Goal: Entertainment & Leisure: Consume media (video, audio)

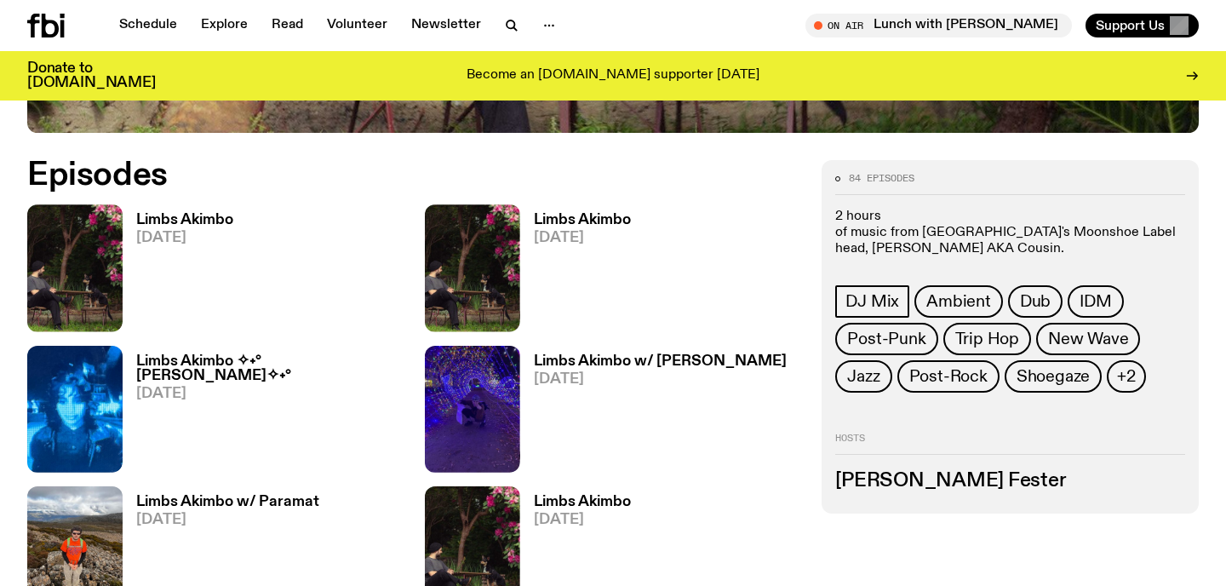
scroll to position [780, 0]
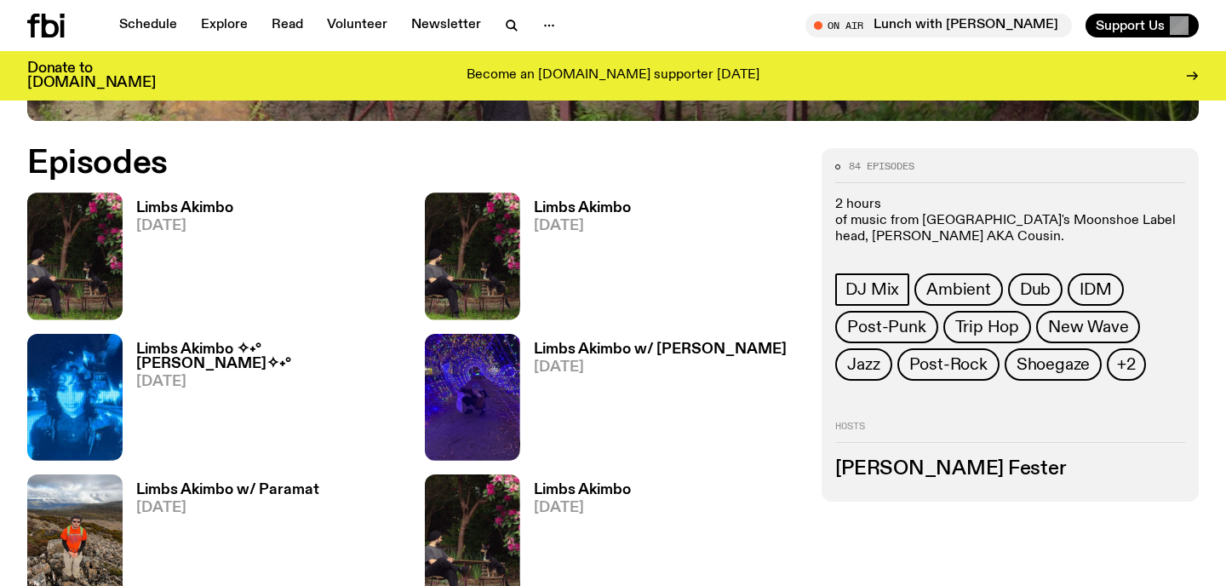
click at [180, 209] on h3 "Limbs Akimbo" at bounding box center [184, 208] width 97 height 14
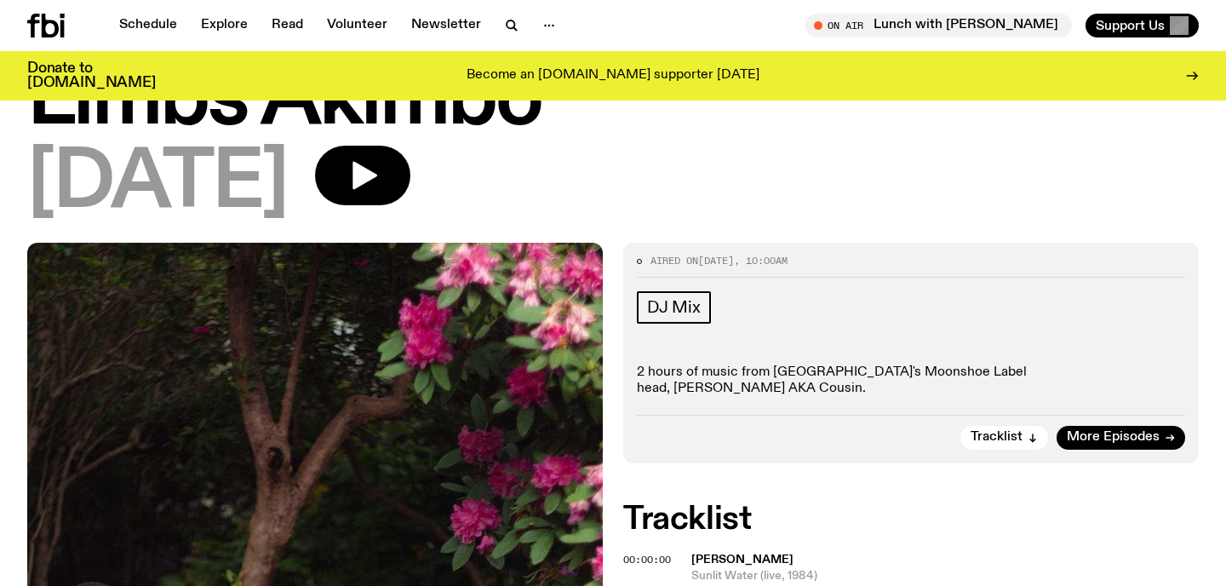
scroll to position [93, 0]
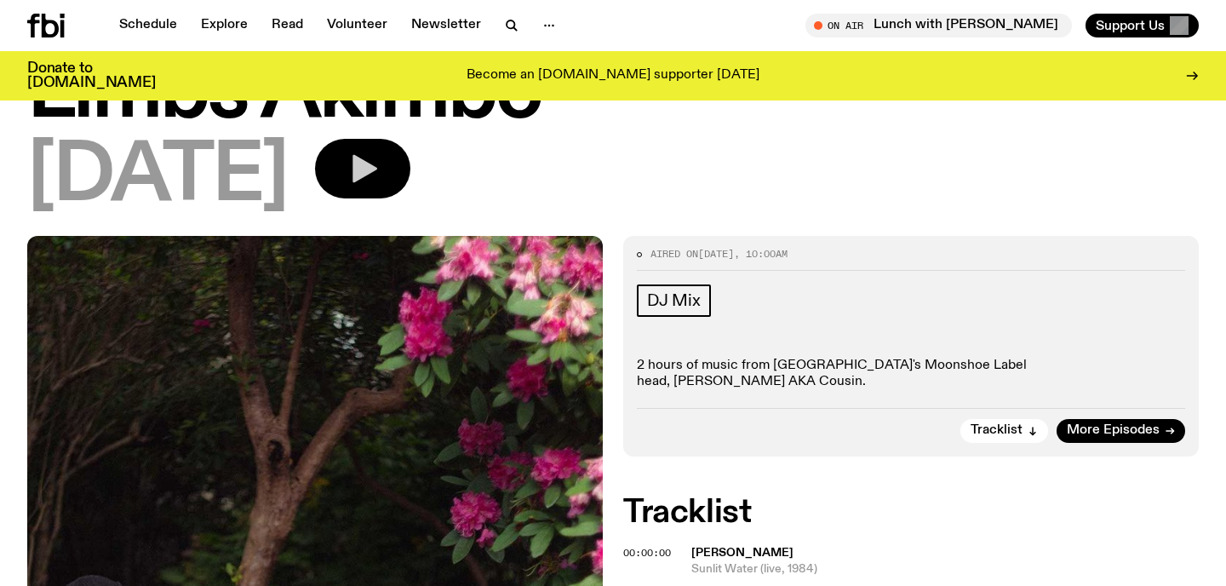
click at [410, 178] on button "button" at bounding box center [362, 169] width 95 height 60
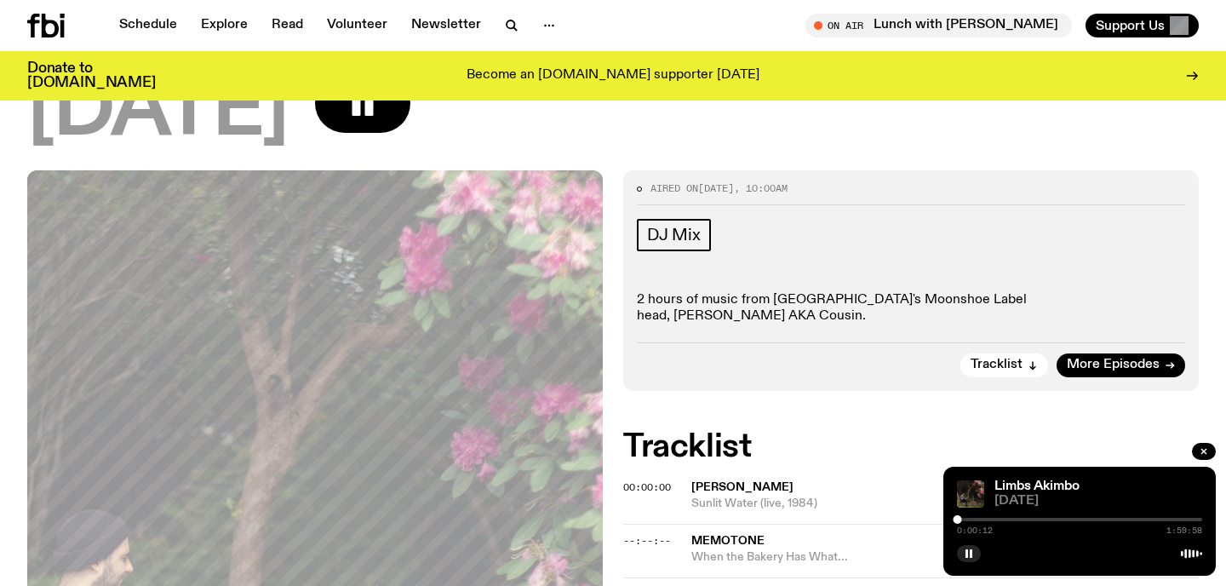
scroll to position [166, 0]
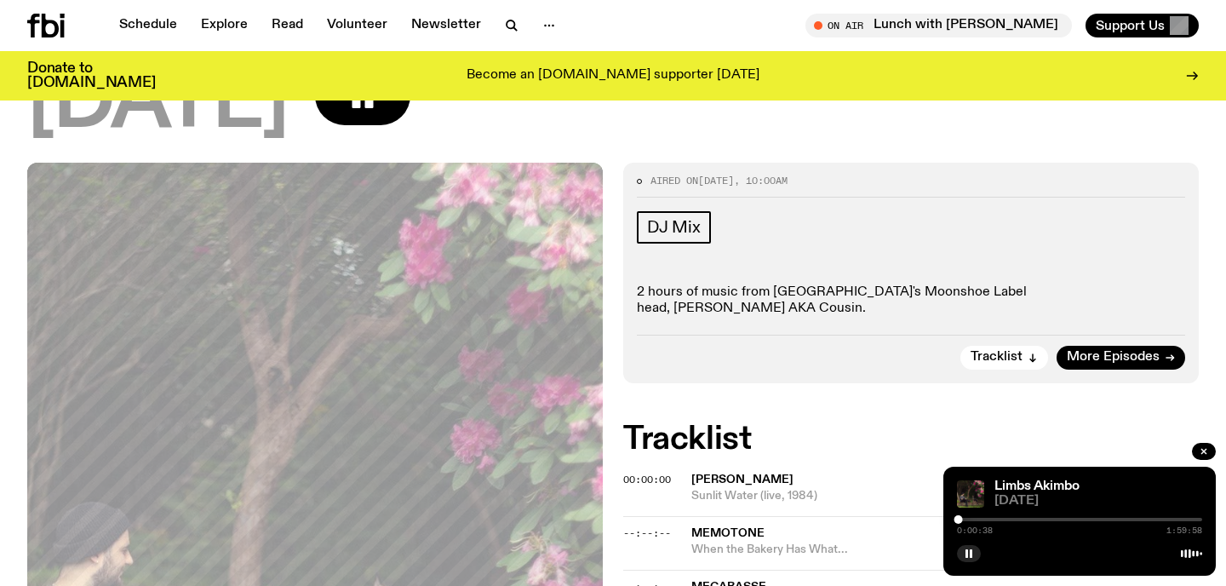
click at [770, 129] on div "[DATE]" at bounding box center [613, 104] width 1172 height 77
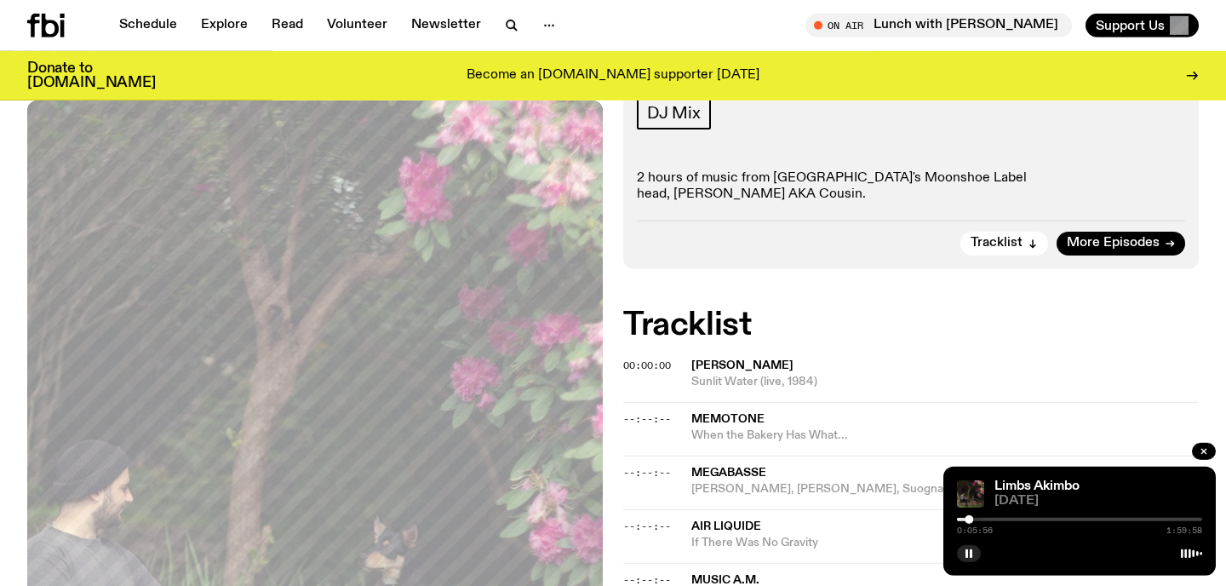
scroll to position [283, 0]
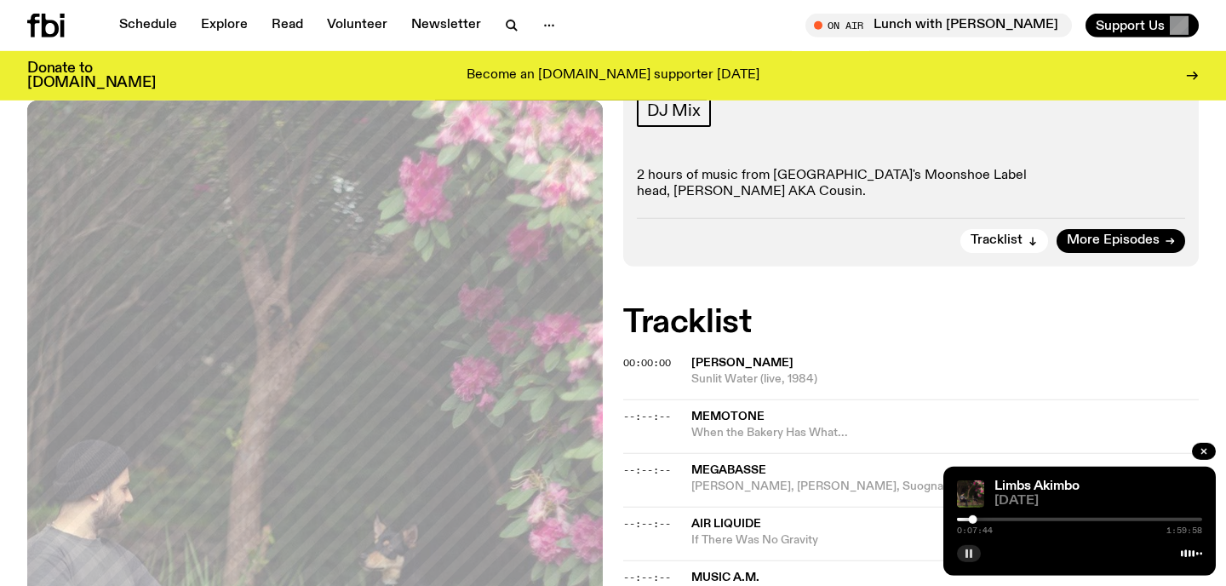
click at [969, 553] on icon "button" at bounding box center [969, 553] width 10 height 10
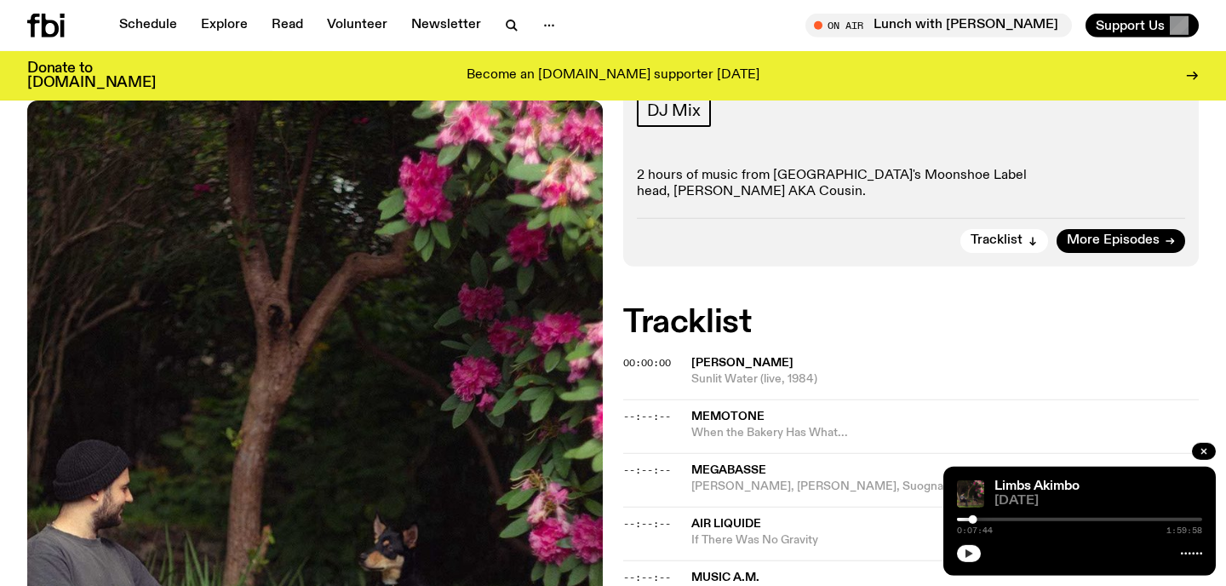
click at [969, 553] on icon "button" at bounding box center [969, 553] width 8 height 9
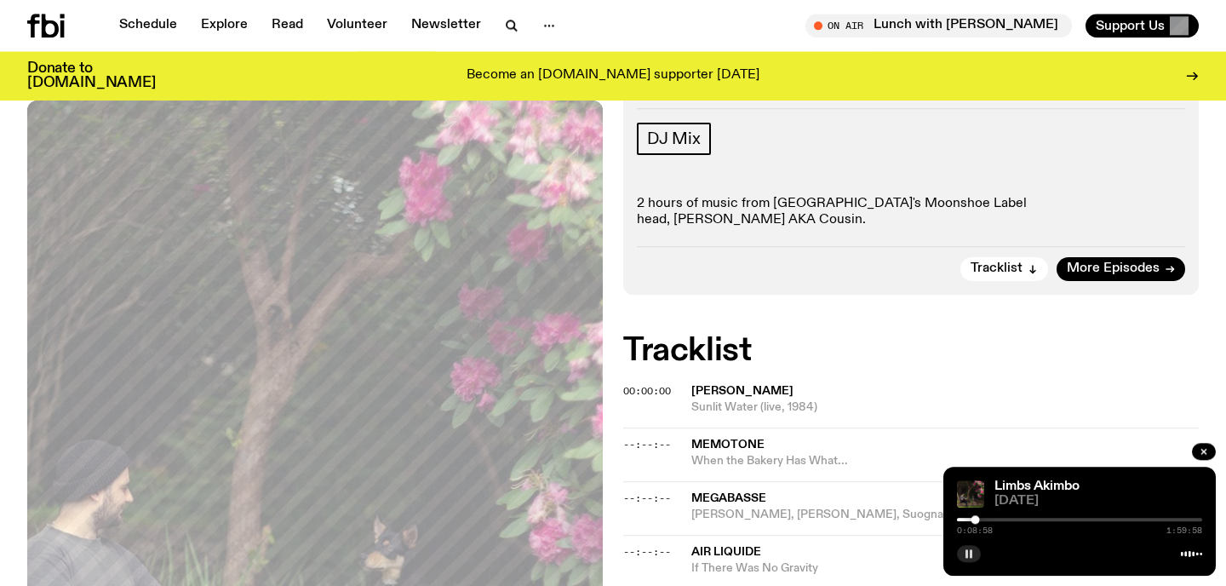
scroll to position [259, 0]
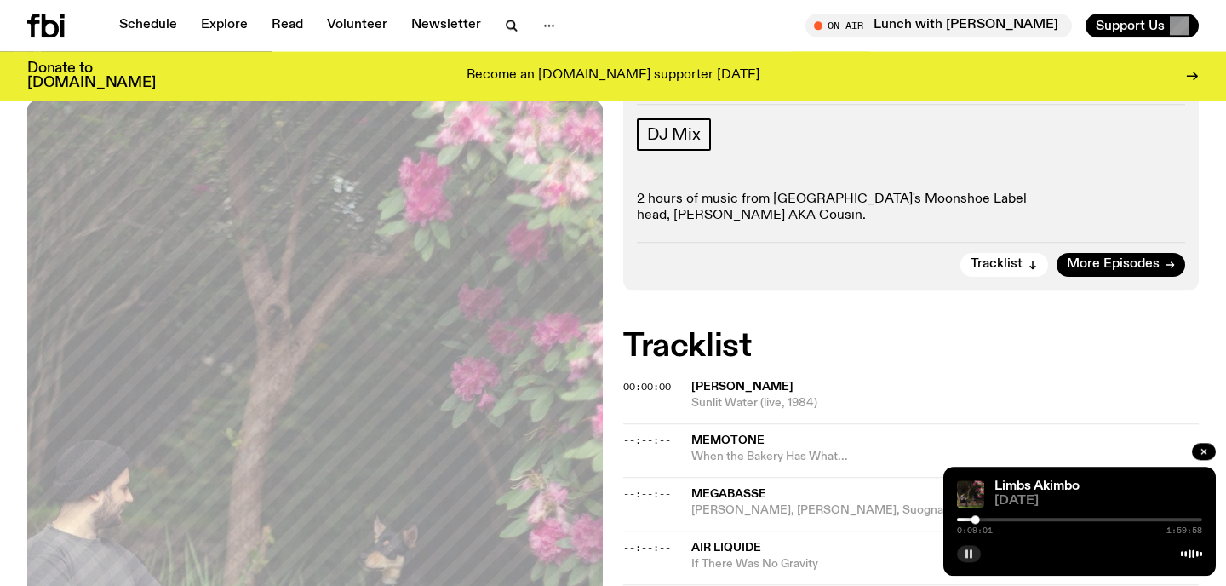
click at [1139, 242] on div "Tracklist More Episodes" at bounding box center [911, 259] width 548 height 35
click at [1141, 258] on span "More Episodes" at bounding box center [1113, 264] width 93 height 13
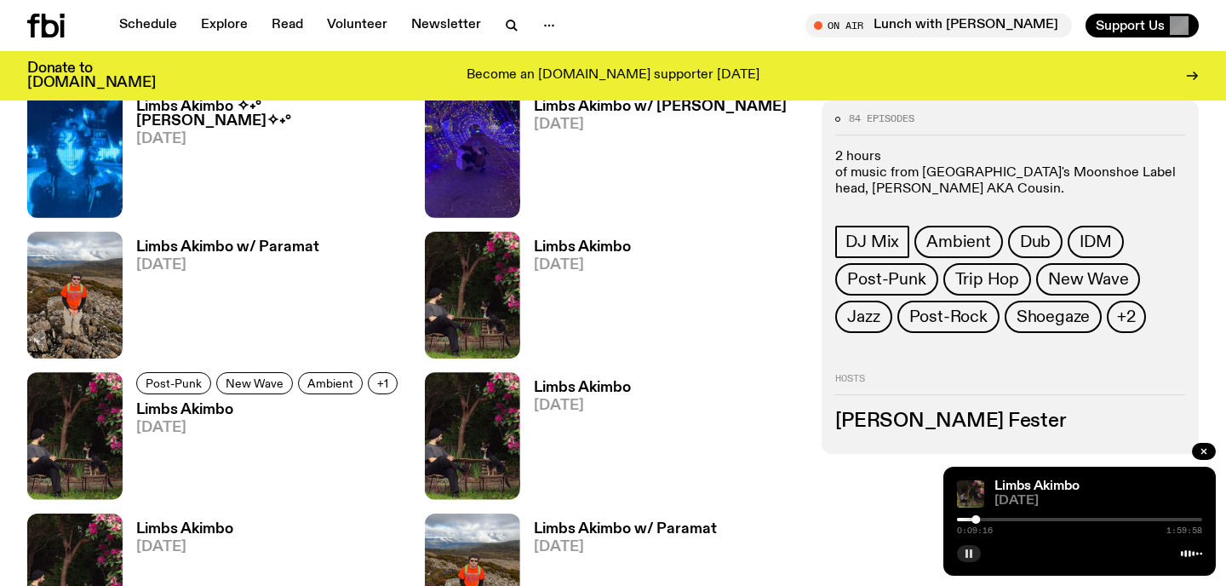
scroll to position [1036, 0]
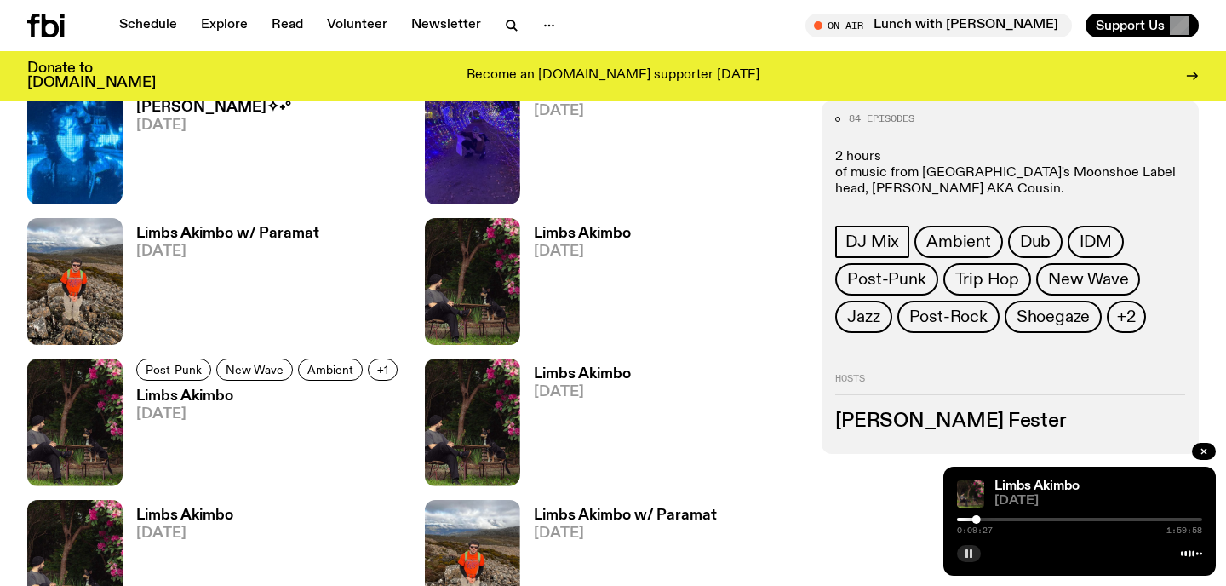
click at [587, 229] on h3 "Limbs Akimbo" at bounding box center [582, 233] width 97 height 14
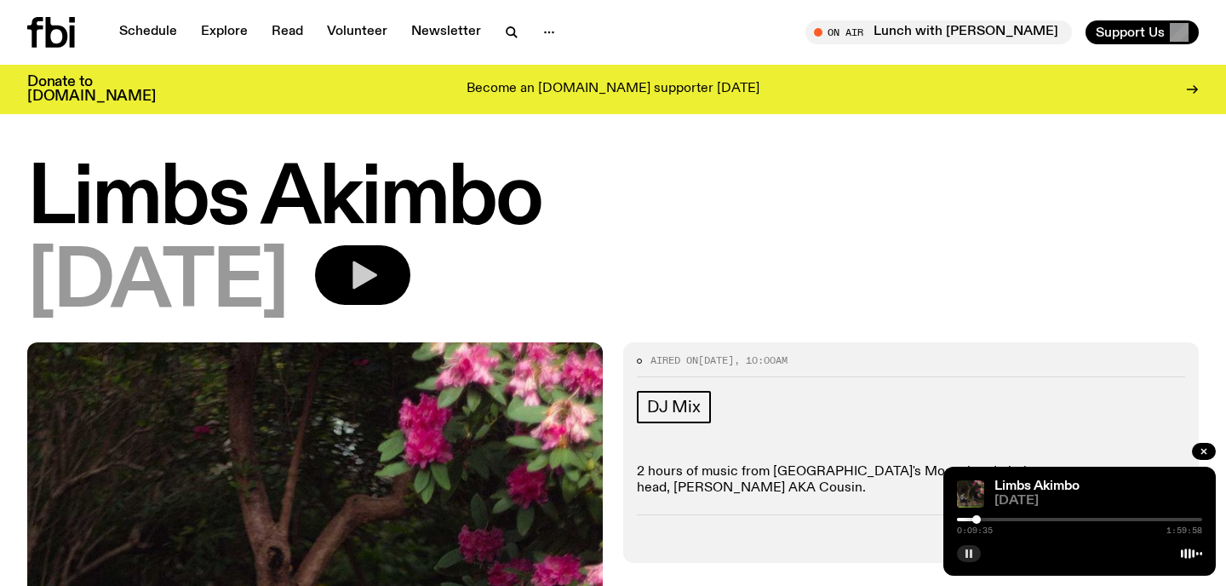
click at [380, 289] on icon "button" at bounding box center [363, 275] width 34 height 34
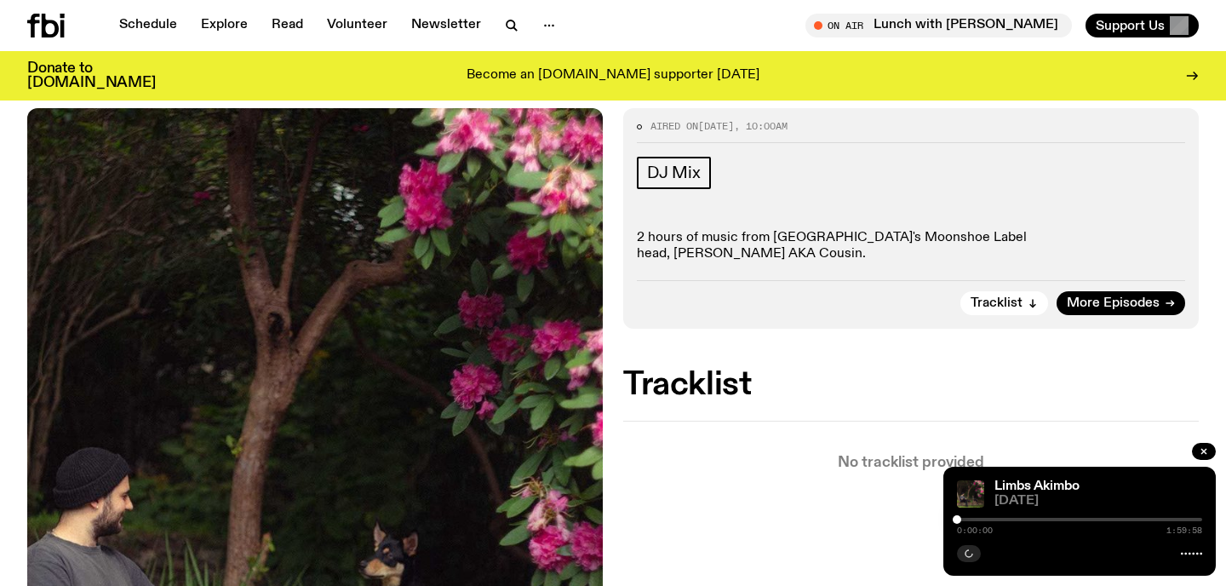
scroll to position [247, 0]
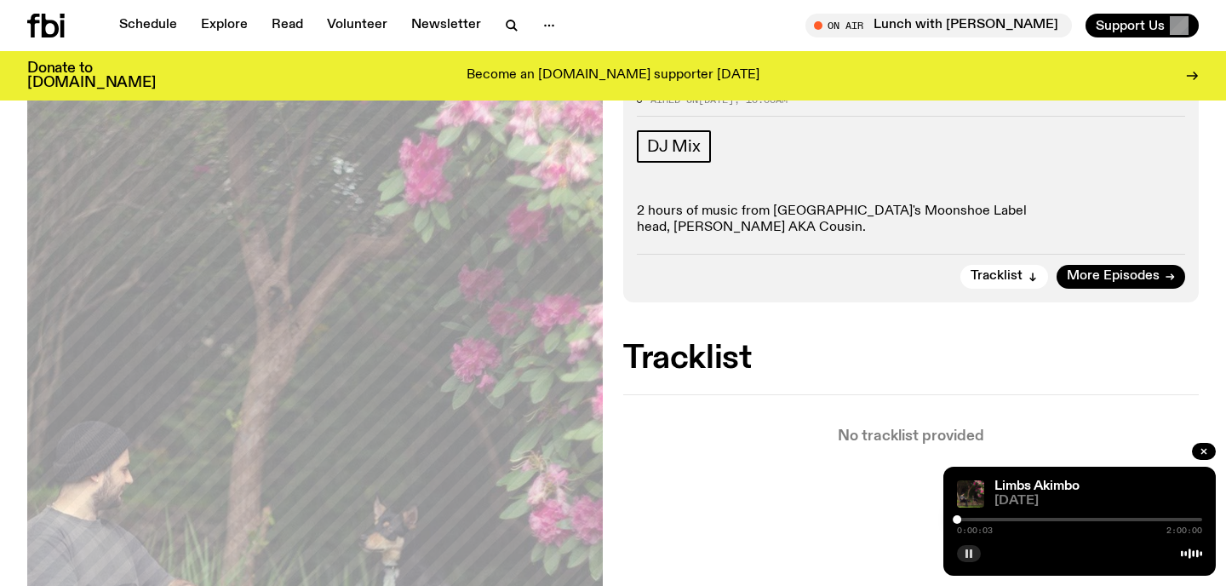
click at [973, 519] on div at bounding box center [1079, 519] width 245 height 3
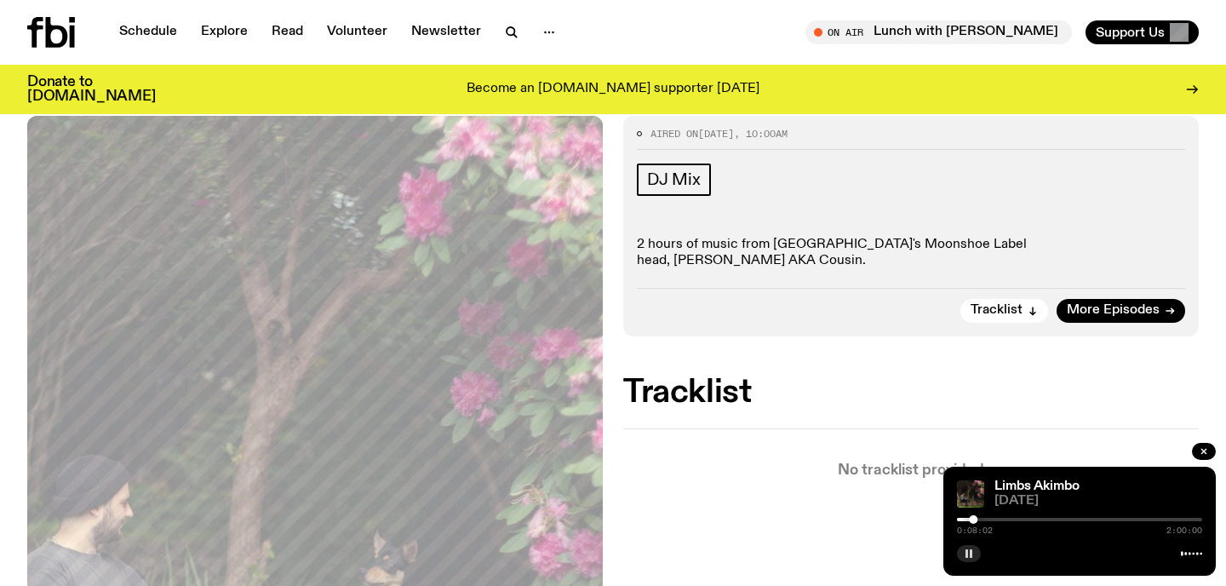
scroll to position [0, 0]
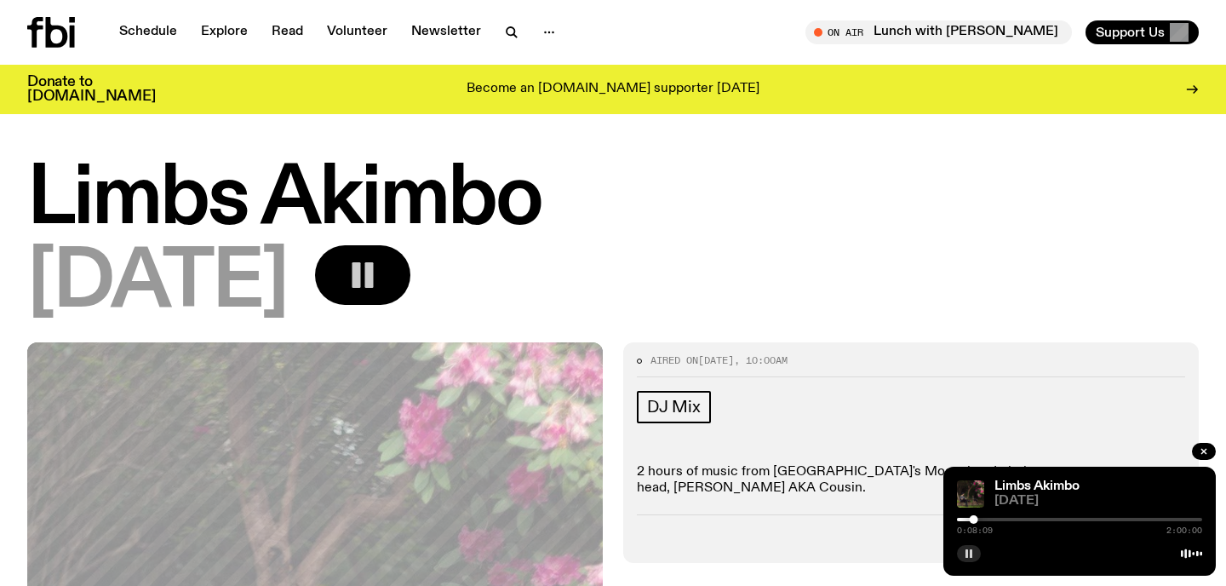
click at [993, 521] on div at bounding box center [1079, 519] width 245 height 3
click at [994, 519] on div at bounding box center [1079, 519] width 245 height 3
